Goal: Information Seeking & Learning: Compare options

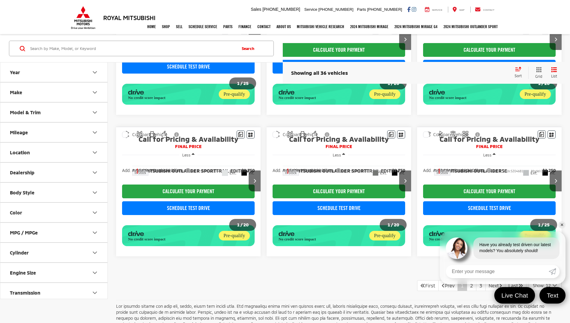
scroll to position [442, 0]
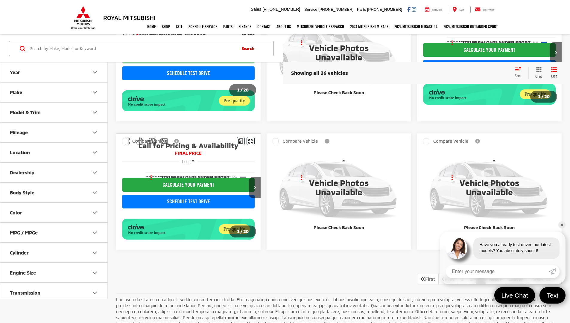
scroll to position [429, 0]
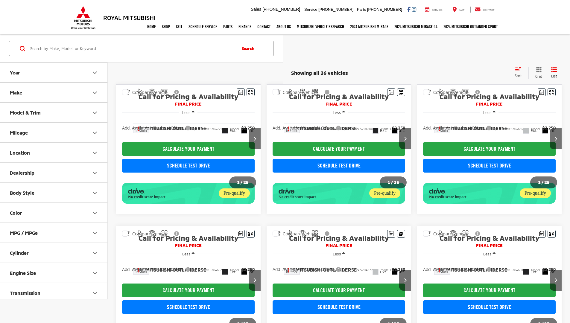
scroll to position [429, 0]
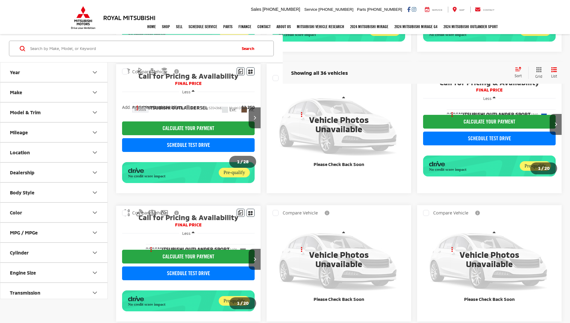
scroll to position [429, 0]
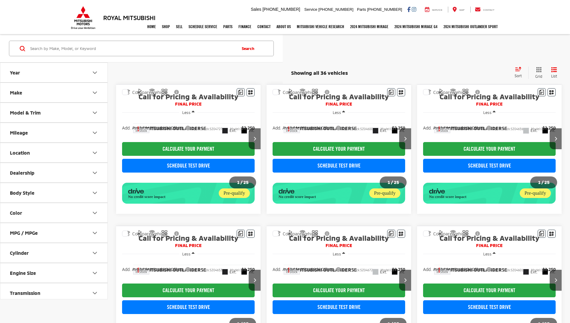
scroll to position [429, 0]
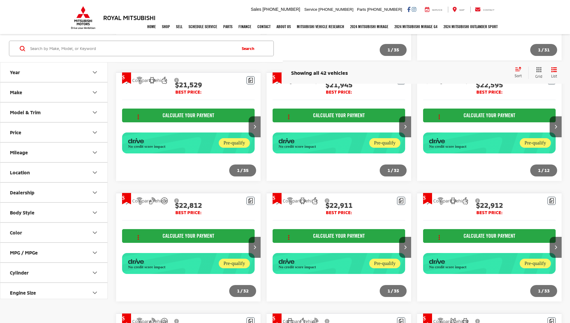
scroll to position [702, 0]
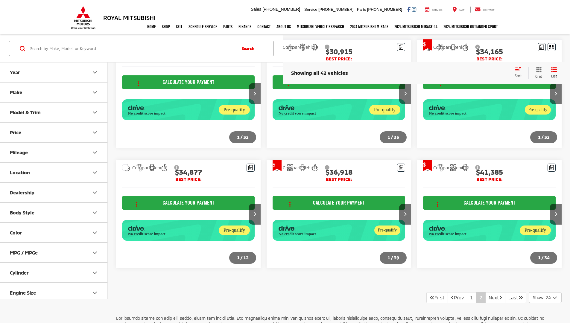
scroll to position [556, 0]
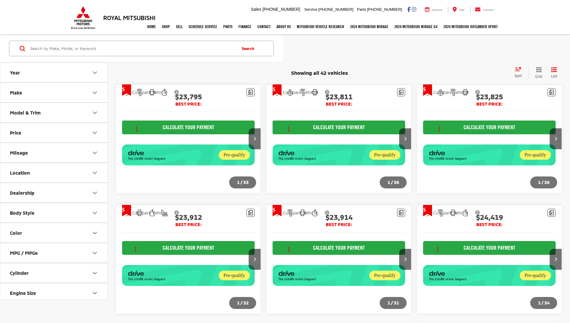
scroll to position [556, 0]
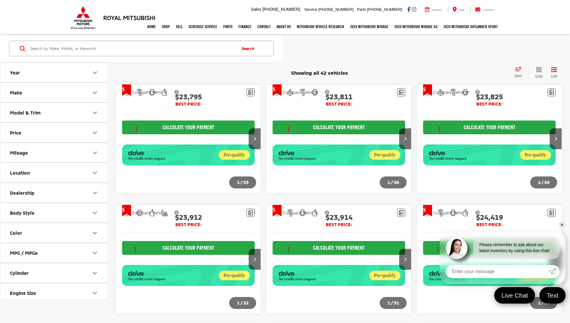
scroll to position [556, 0]
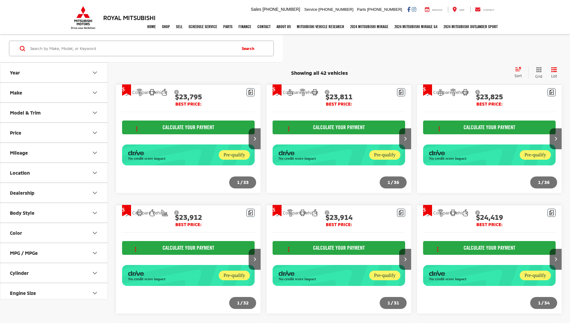
scroll to position [556, 0]
